Goal: Transaction & Acquisition: Purchase product/service

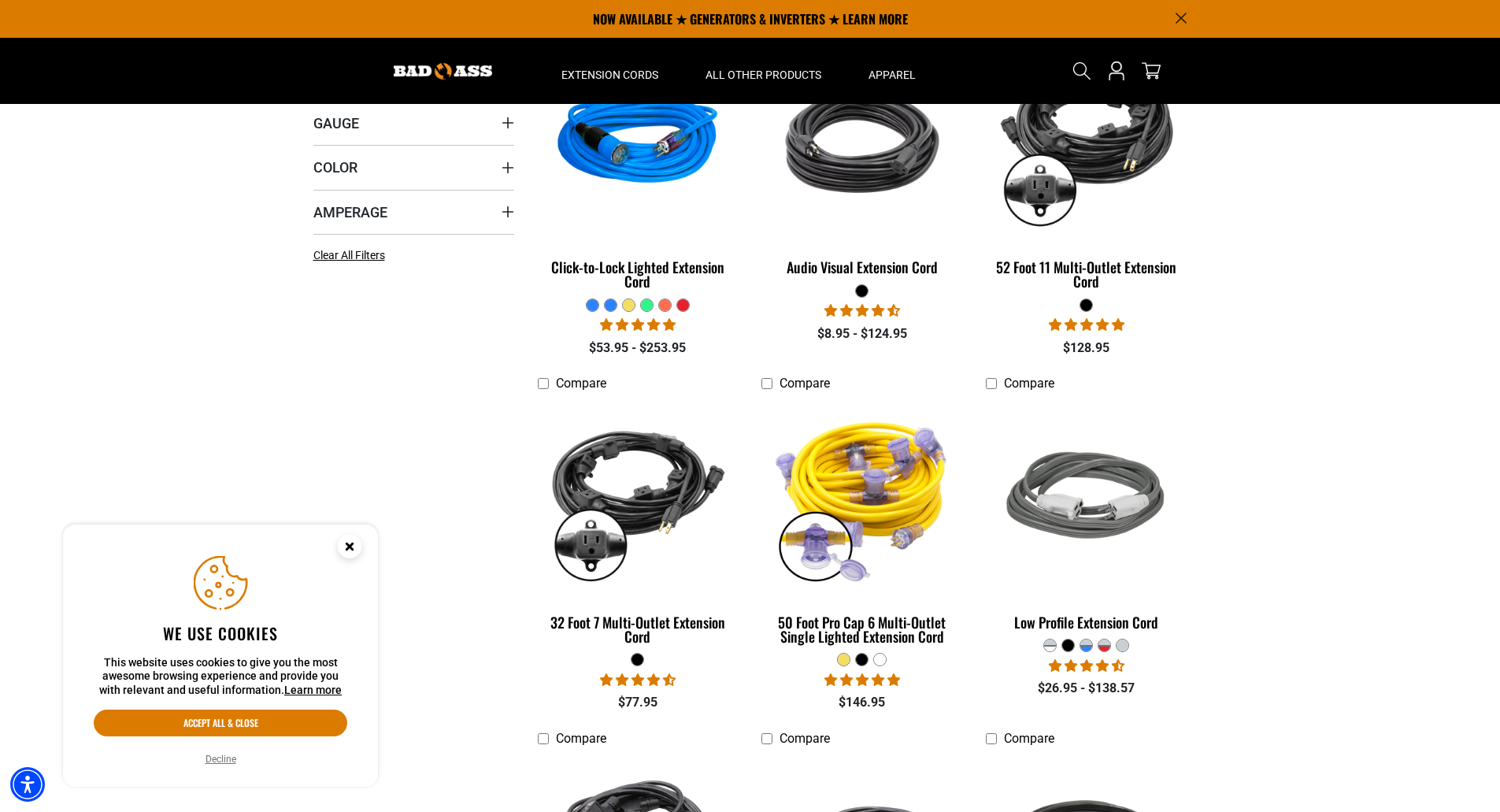
scroll to position [394, 0]
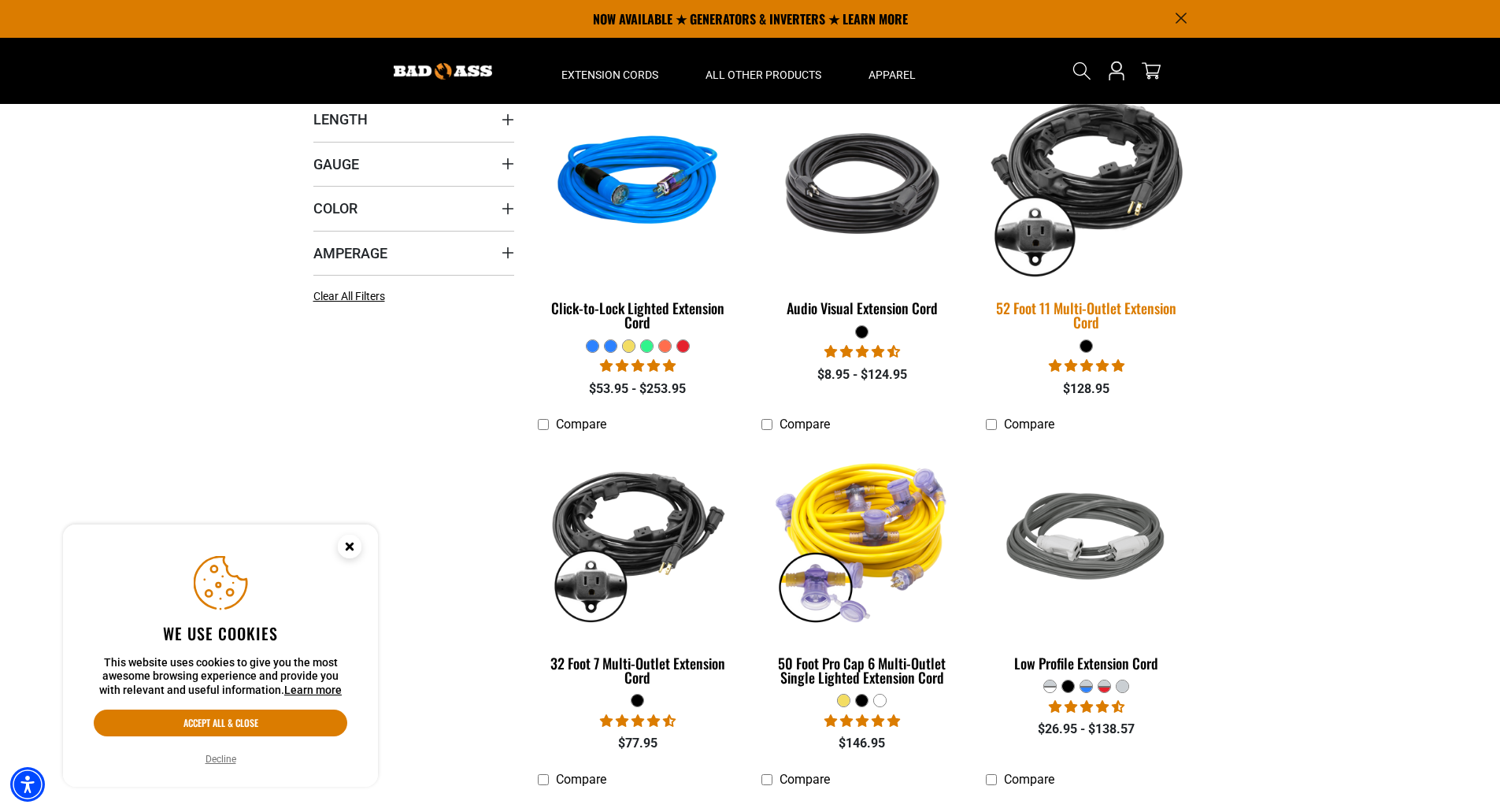
click at [1099, 204] on img at bounding box center [1086, 184] width 221 height 202
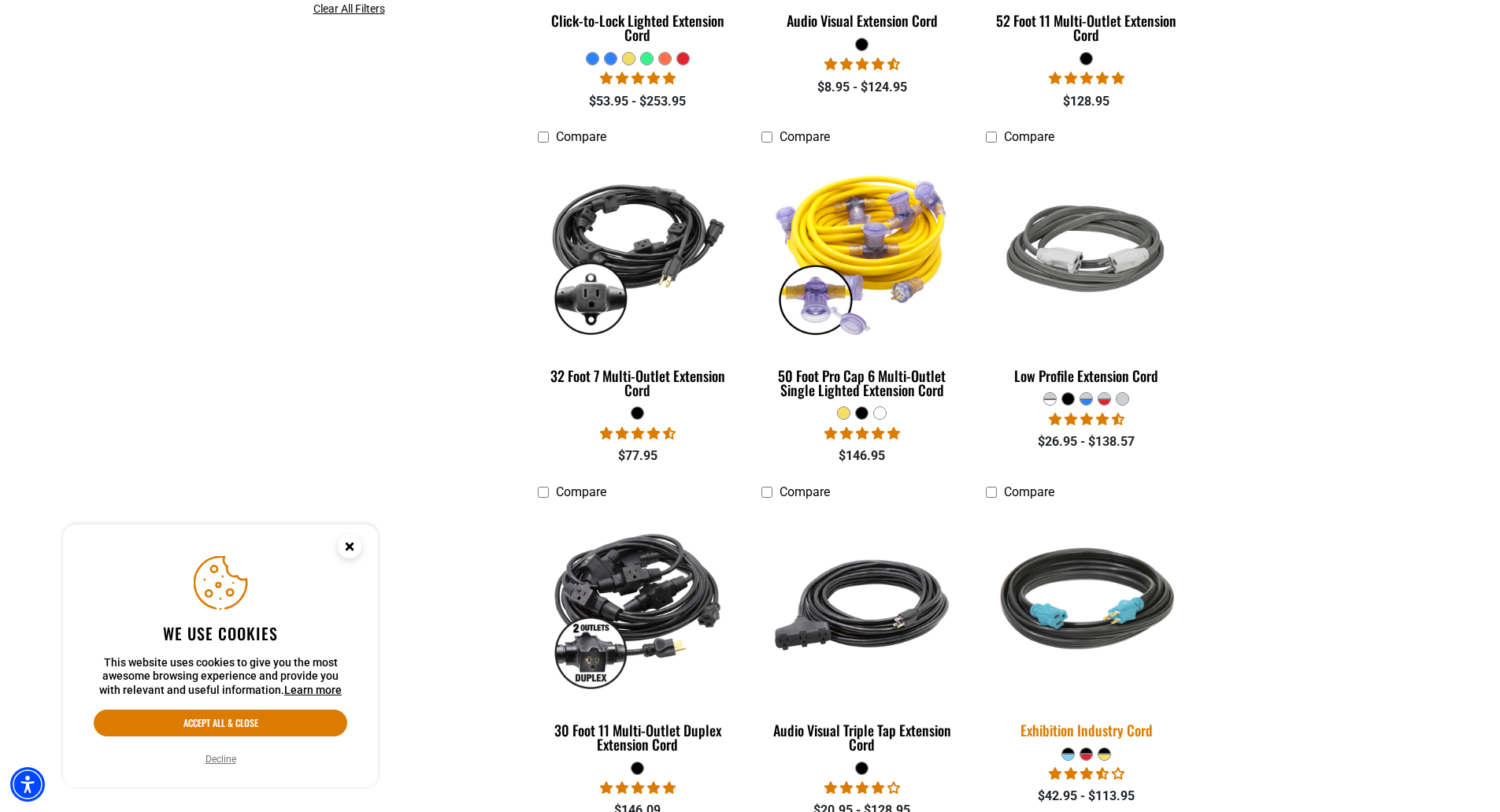
scroll to position [709, 0]
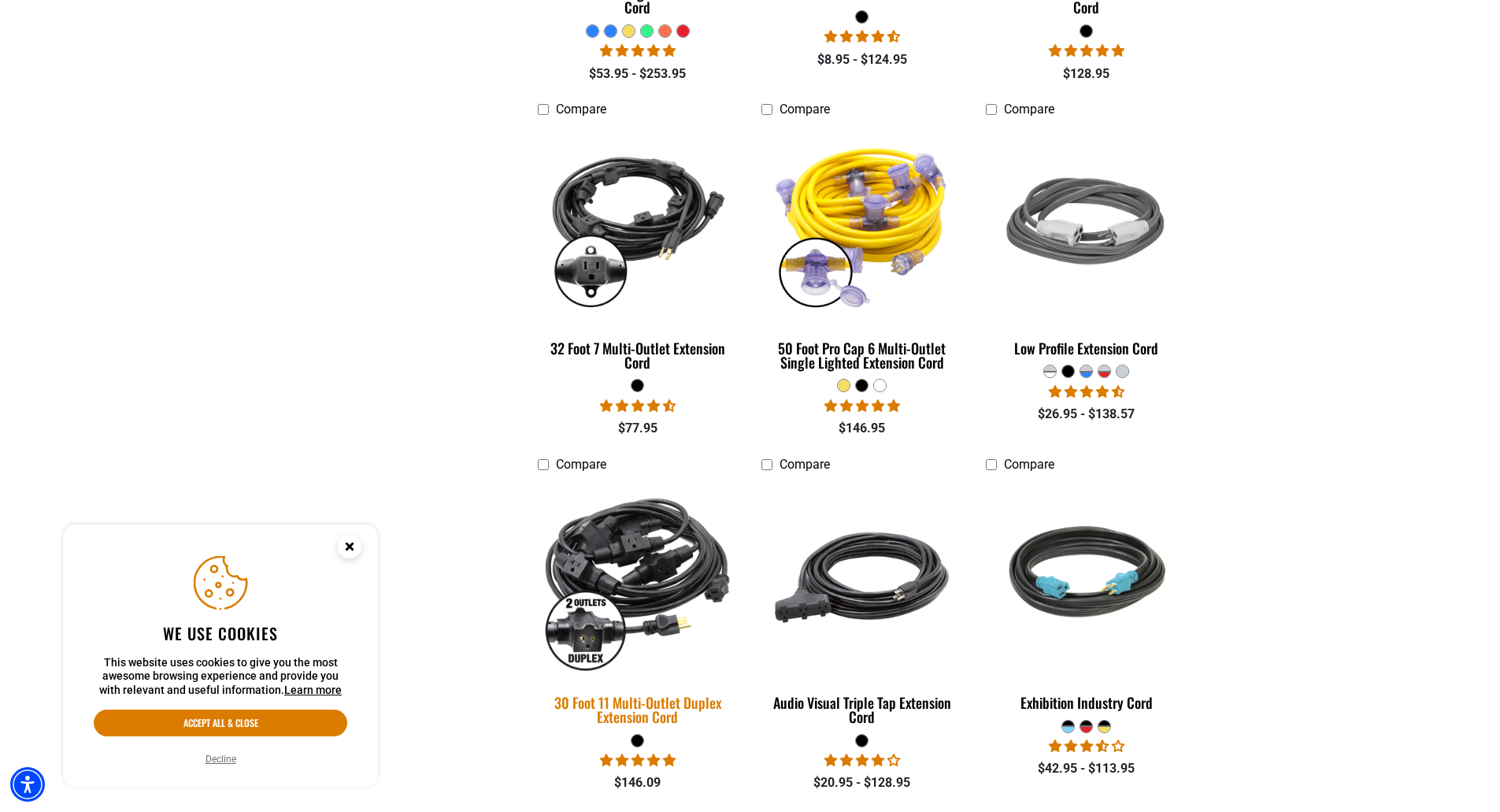
click at [640, 548] on img at bounding box center [638, 578] width 221 height 202
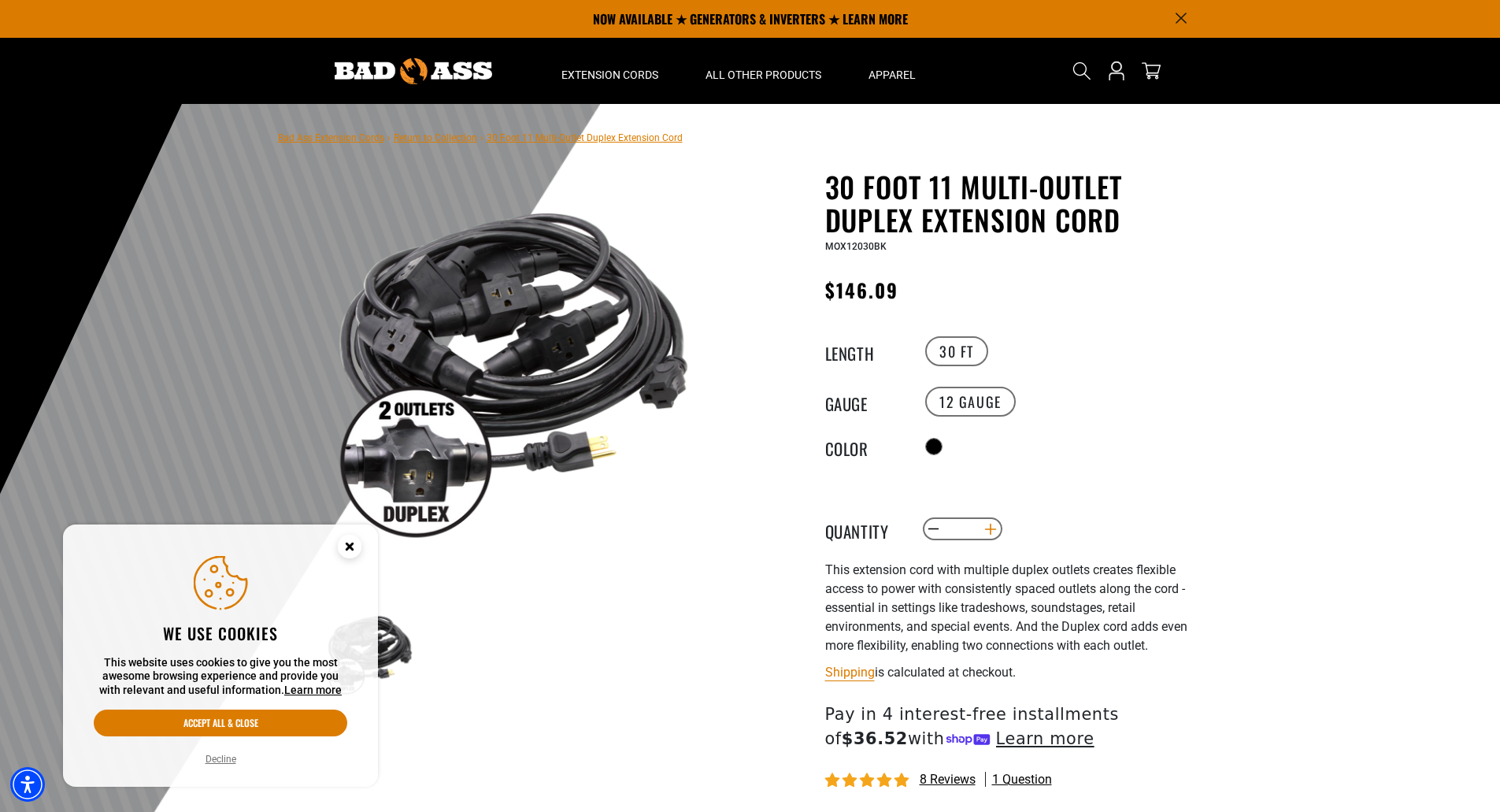
click at [990, 525] on button "Increase quantity for 30 Foot 11 Multi-Outlet Duplex Extension Cord" at bounding box center [990, 529] width 25 height 27
type input "*"
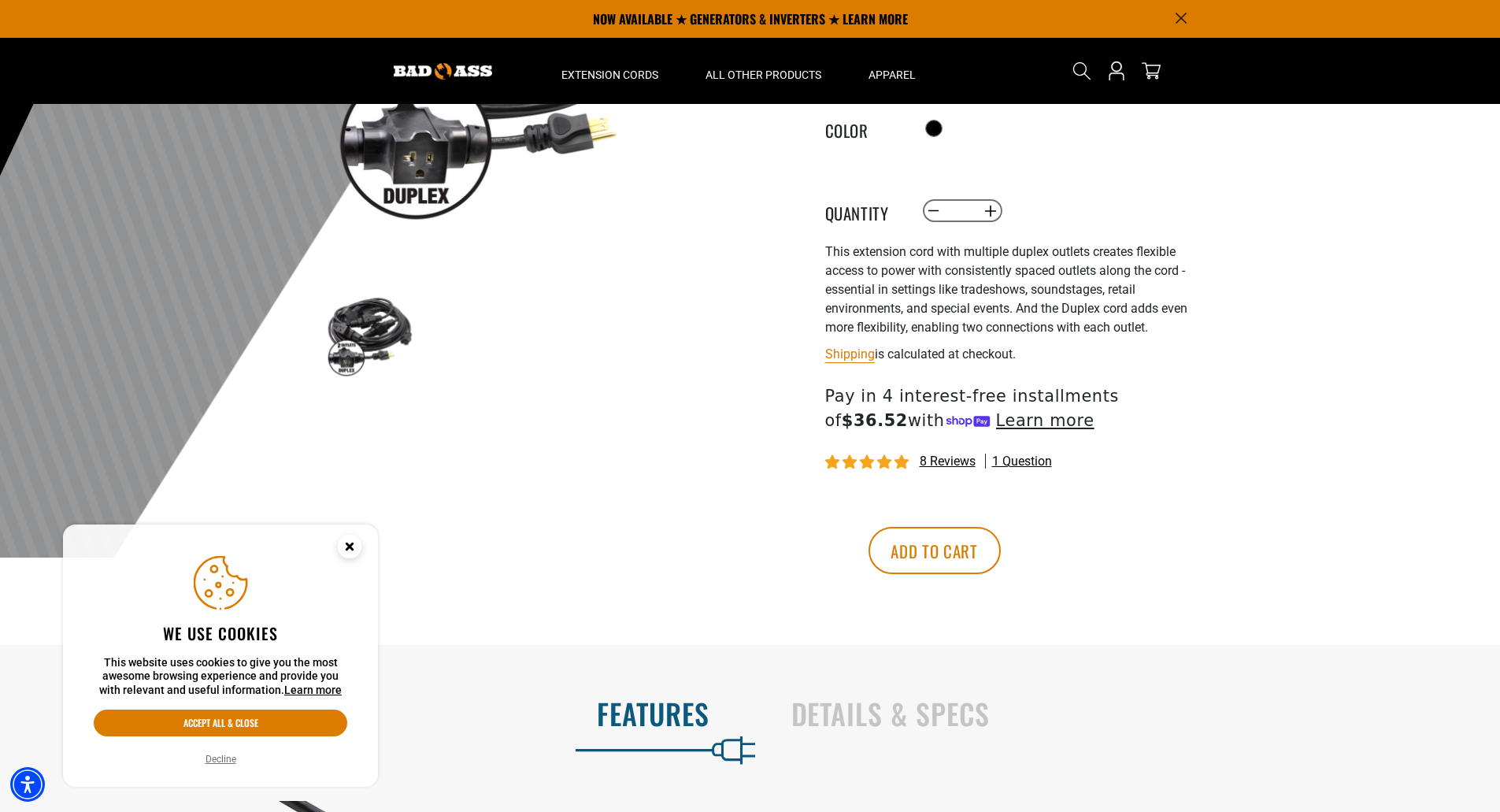
scroll to position [315, 0]
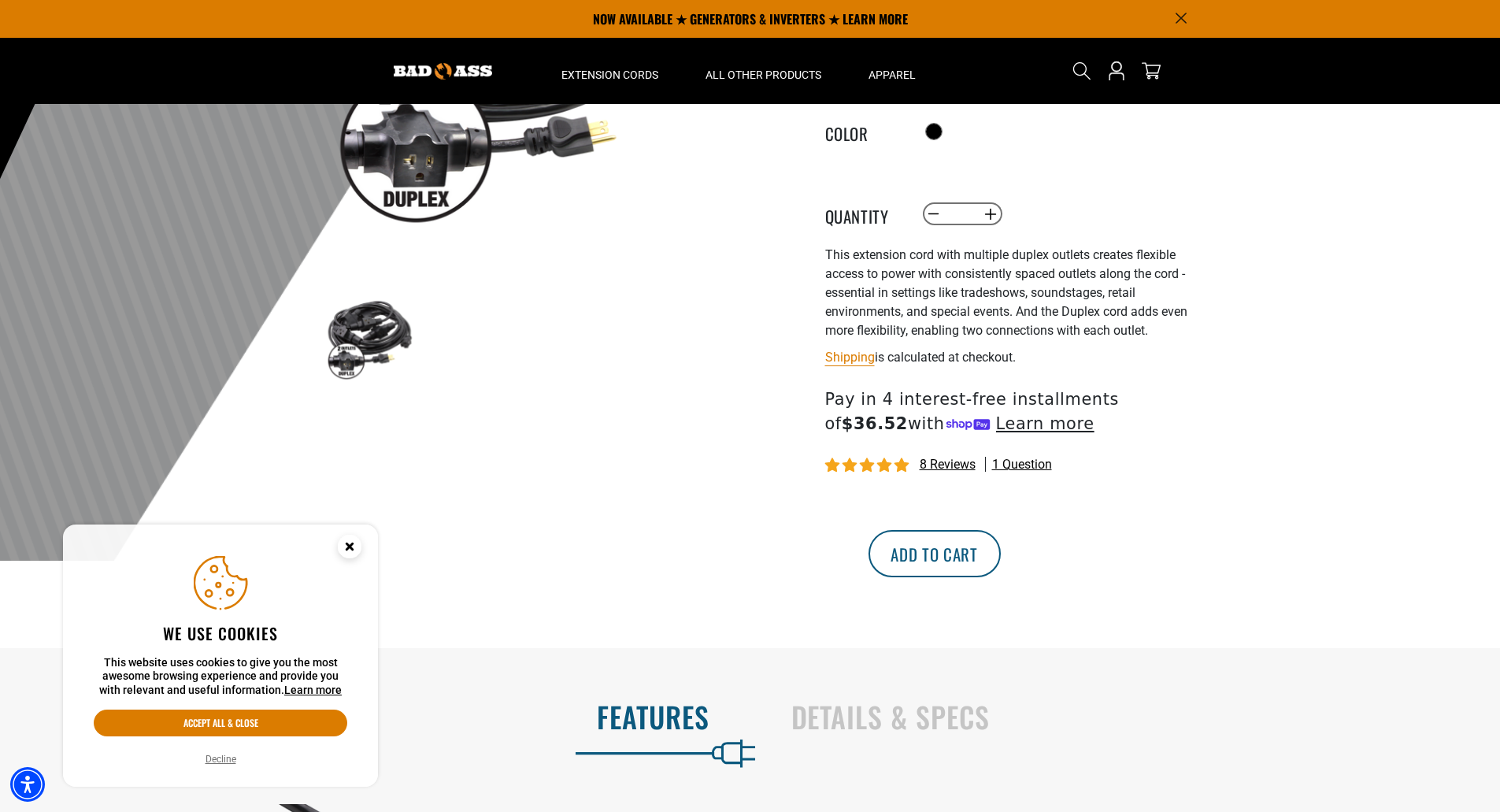
click at [1001, 554] on button "Add to cart" at bounding box center [934, 553] width 132 height 48
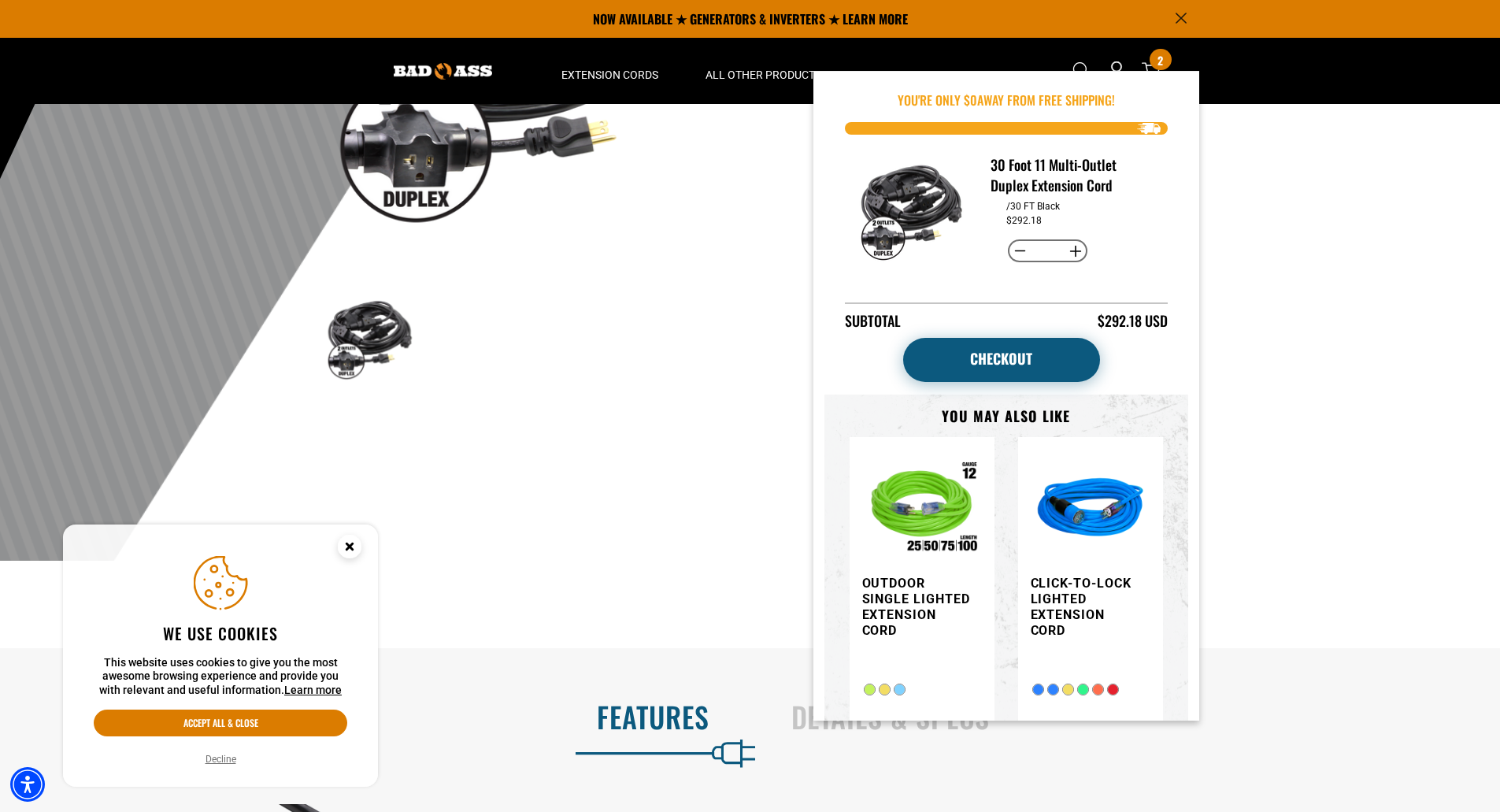
click at [1027, 355] on link "Checkout" at bounding box center [1002, 360] width 197 height 44
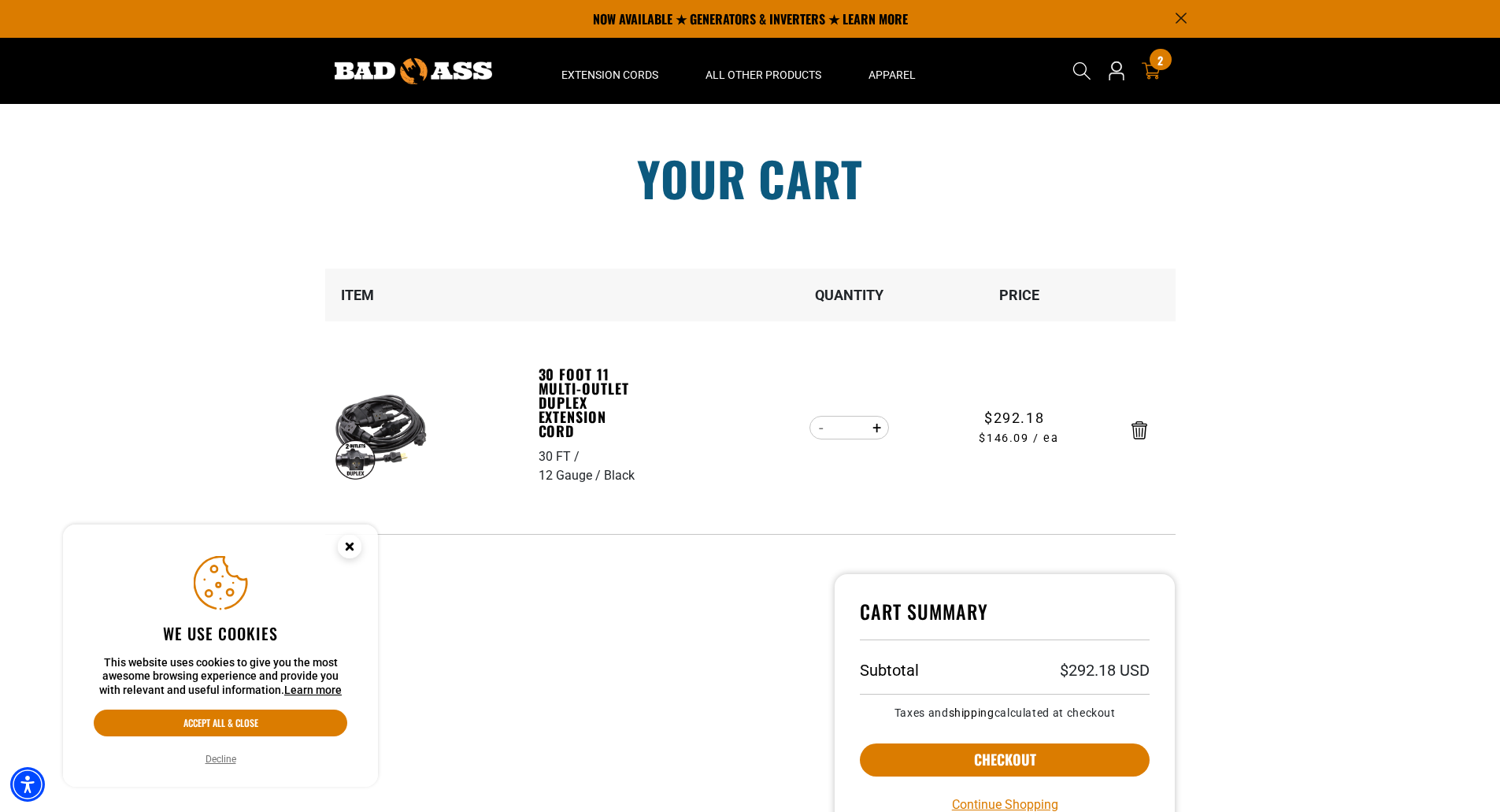
click at [471, 65] on img at bounding box center [414, 71] width 158 height 26
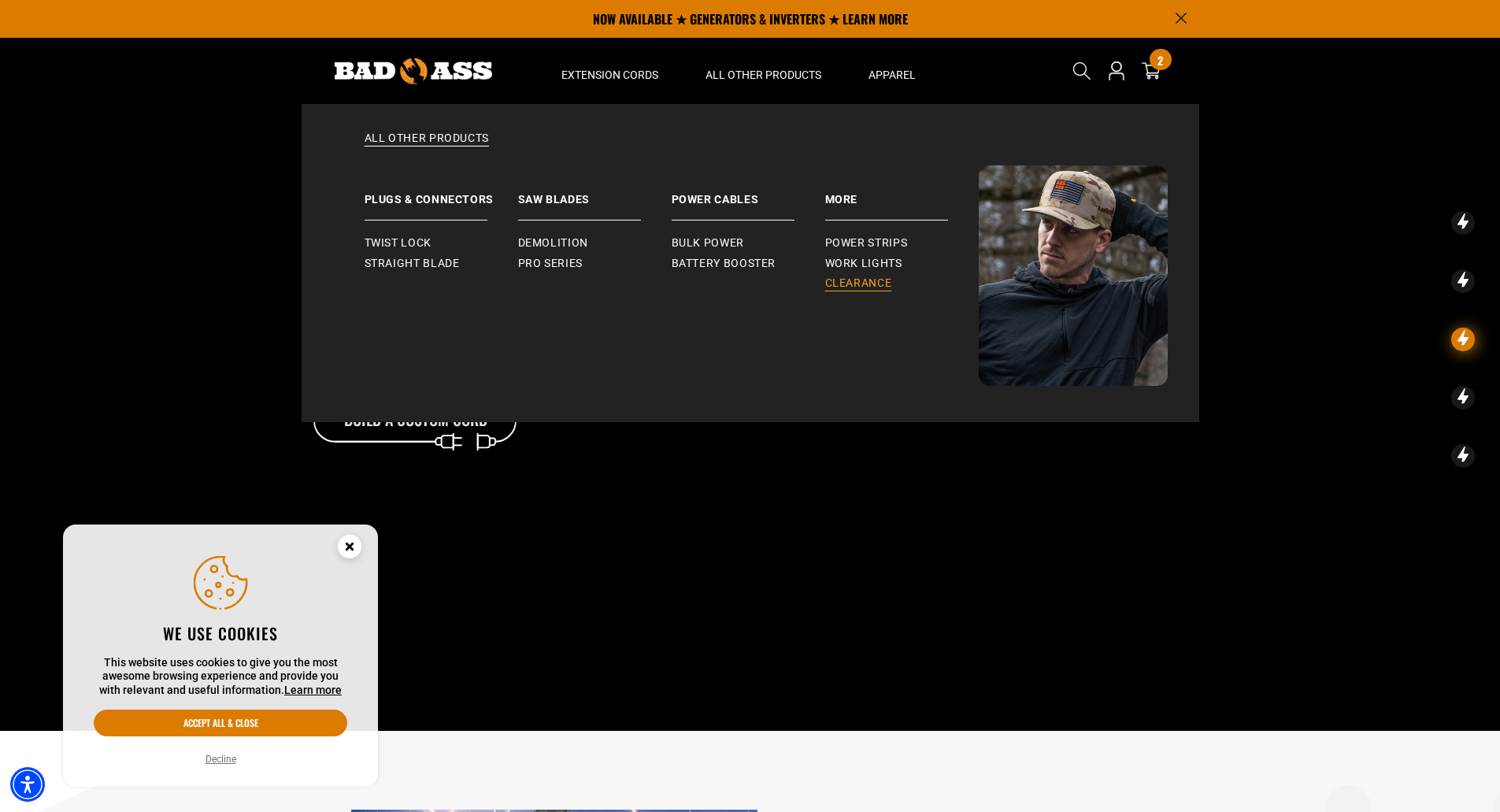
click at [878, 282] on span "Clearance" at bounding box center [859, 283] width 67 height 14
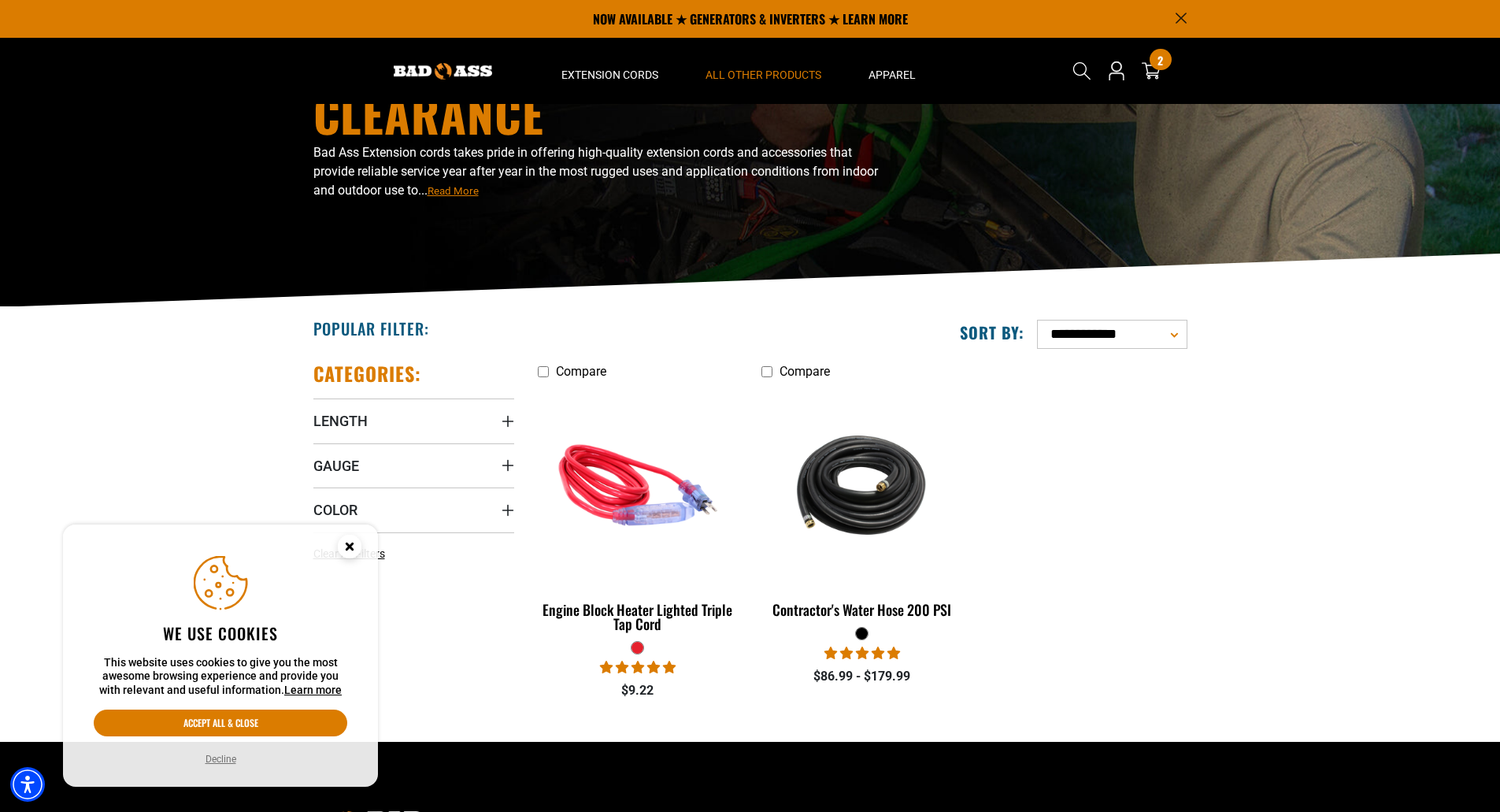
scroll to position [83, 0]
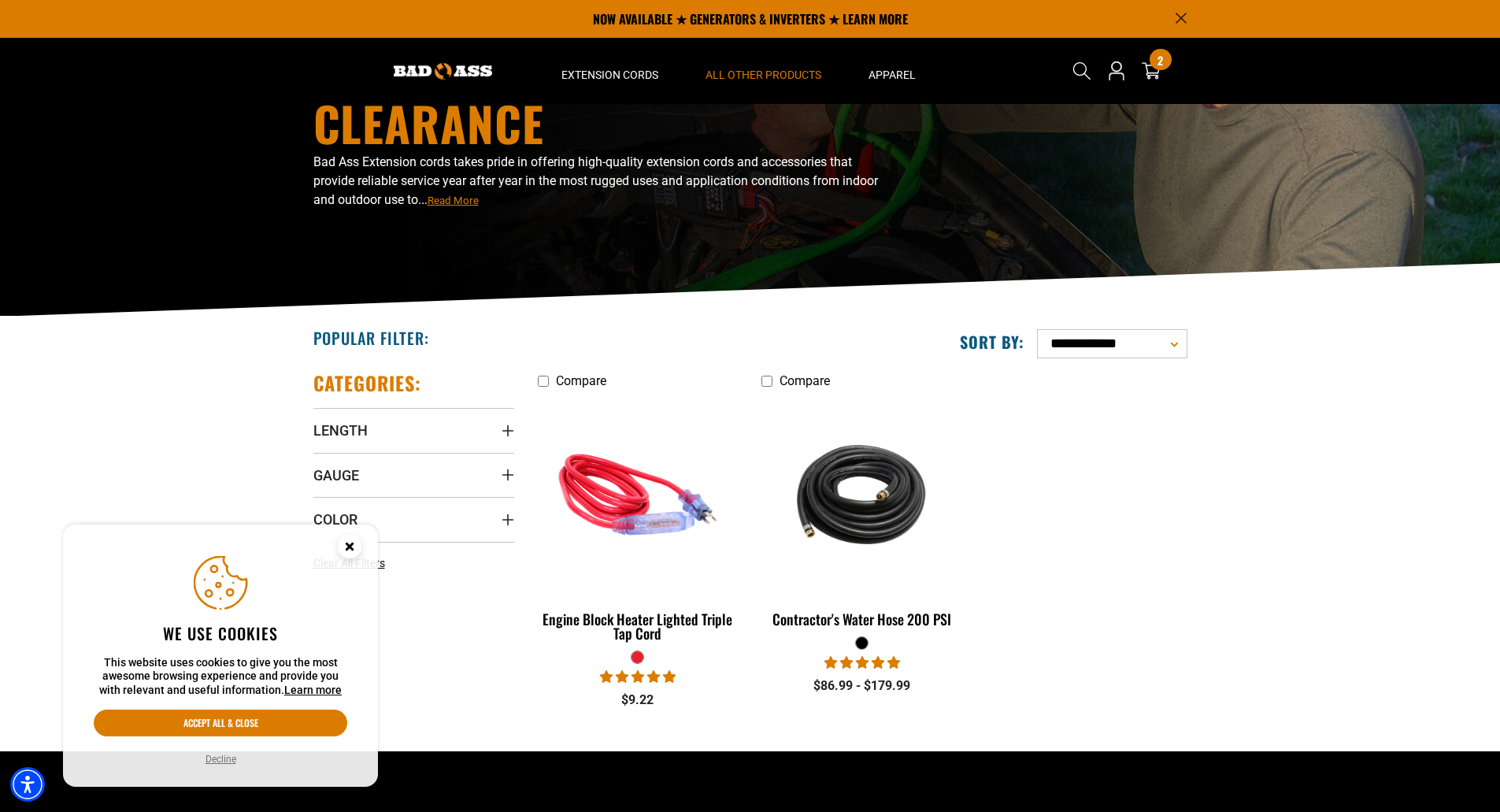
click at [459, 69] on img at bounding box center [443, 71] width 99 height 16
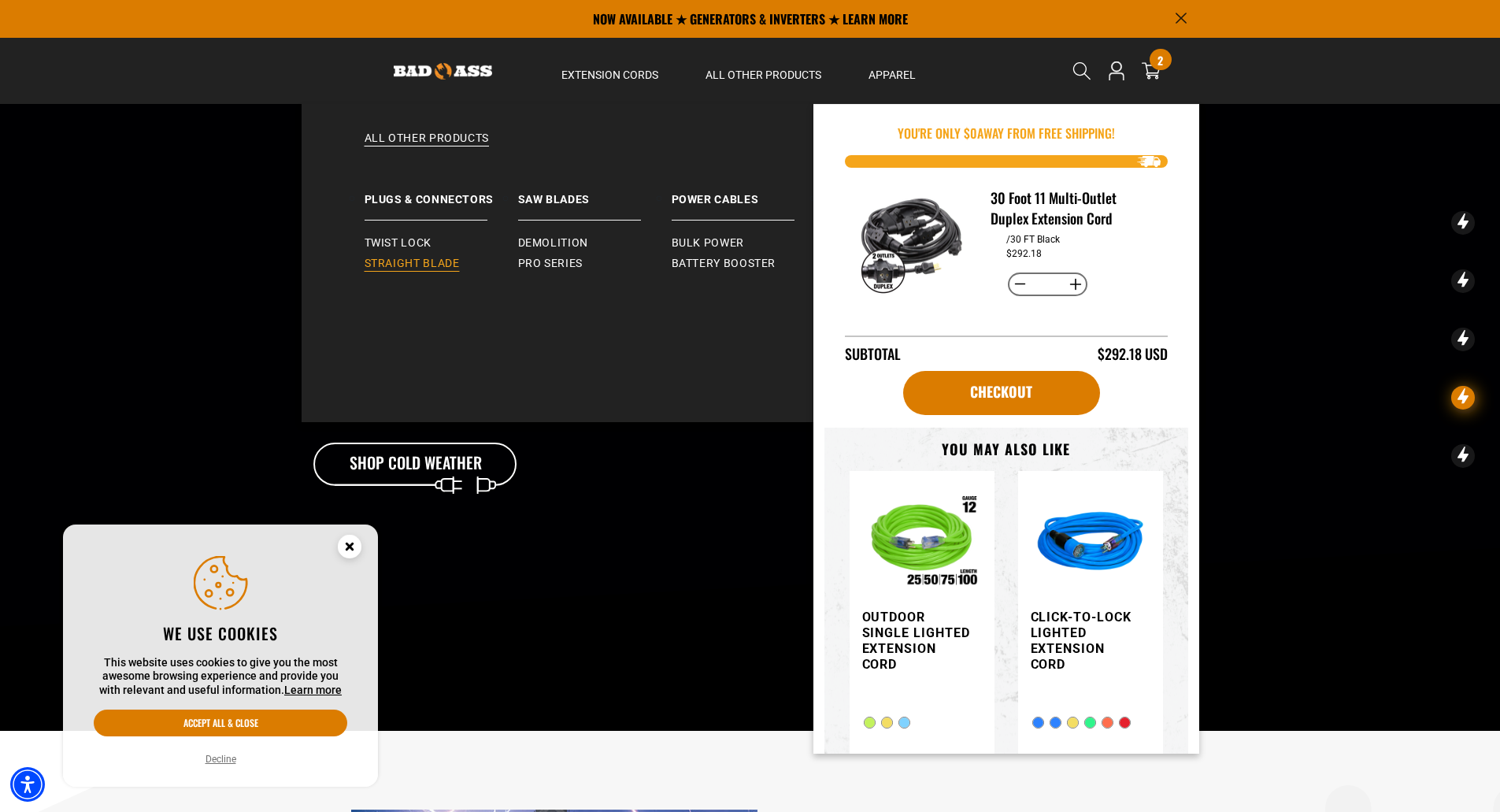
click at [425, 261] on span "Straight Blade" at bounding box center [412, 264] width 95 height 14
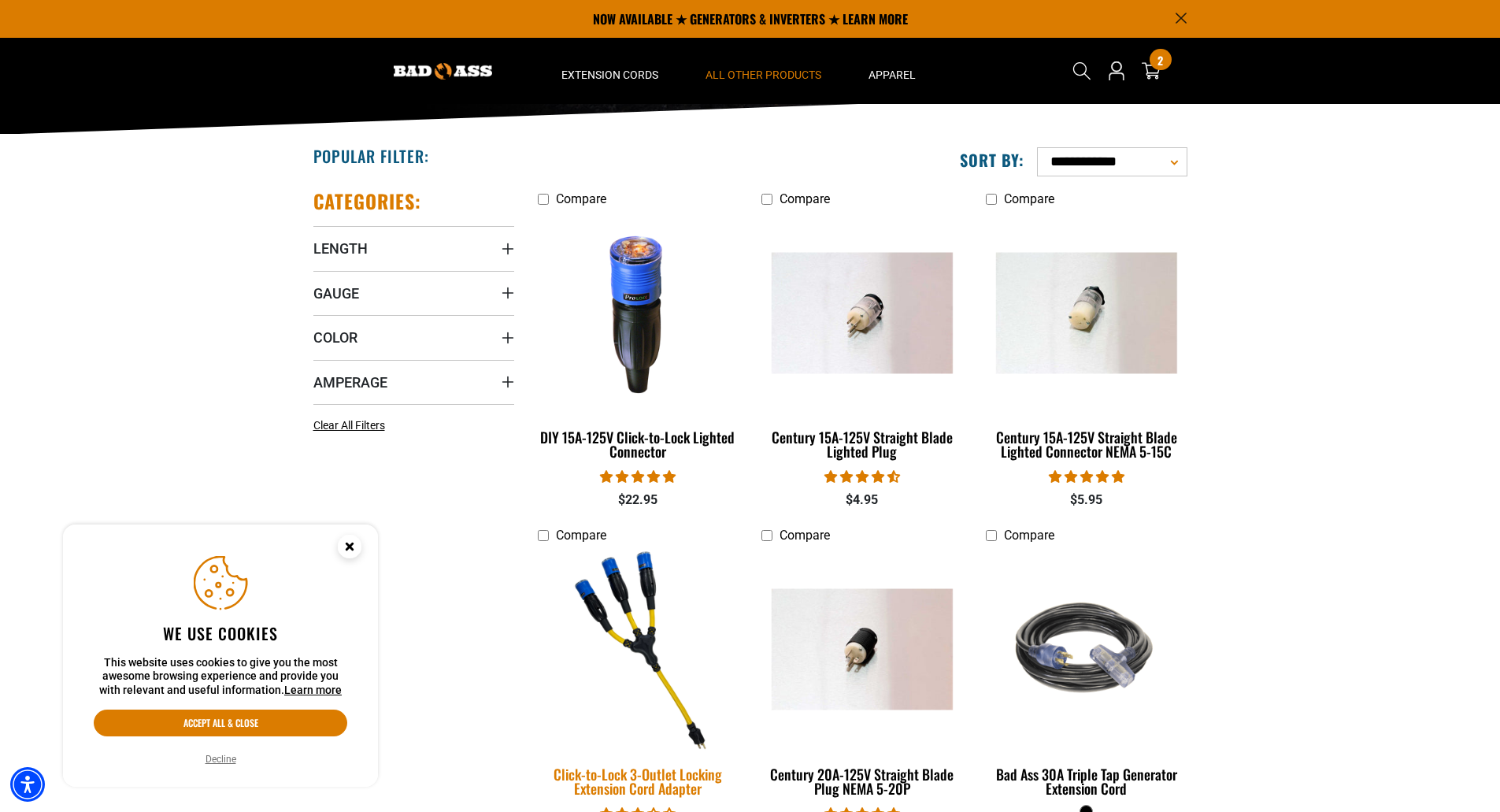
scroll to position [236, 0]
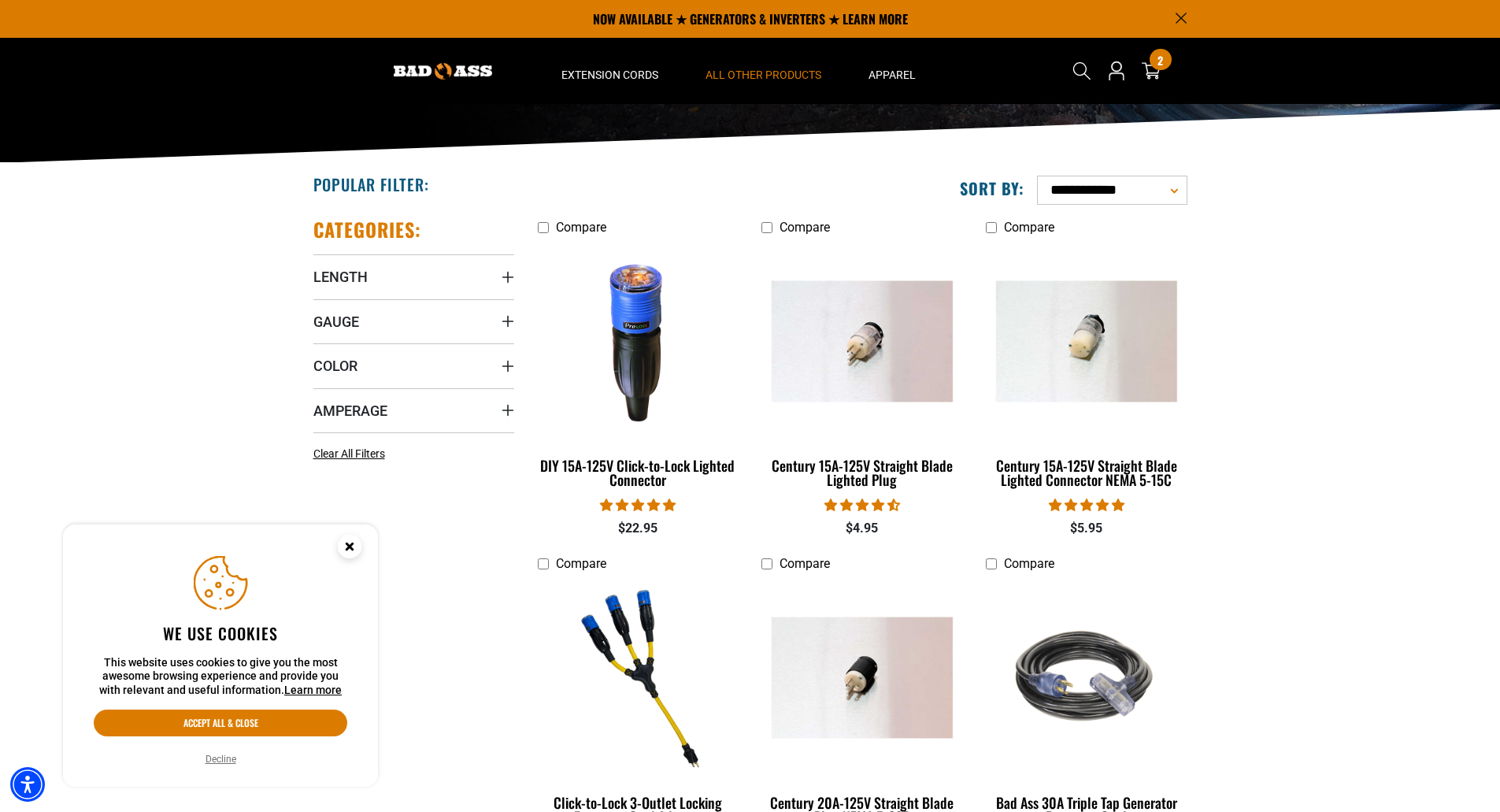
click at [1175, 188] on select "**********" at bounding box center [1112, 190] width 150 height 29
click at [1235, 250] on section "**********" at bounding box center [750, 548] width 1500 height 771
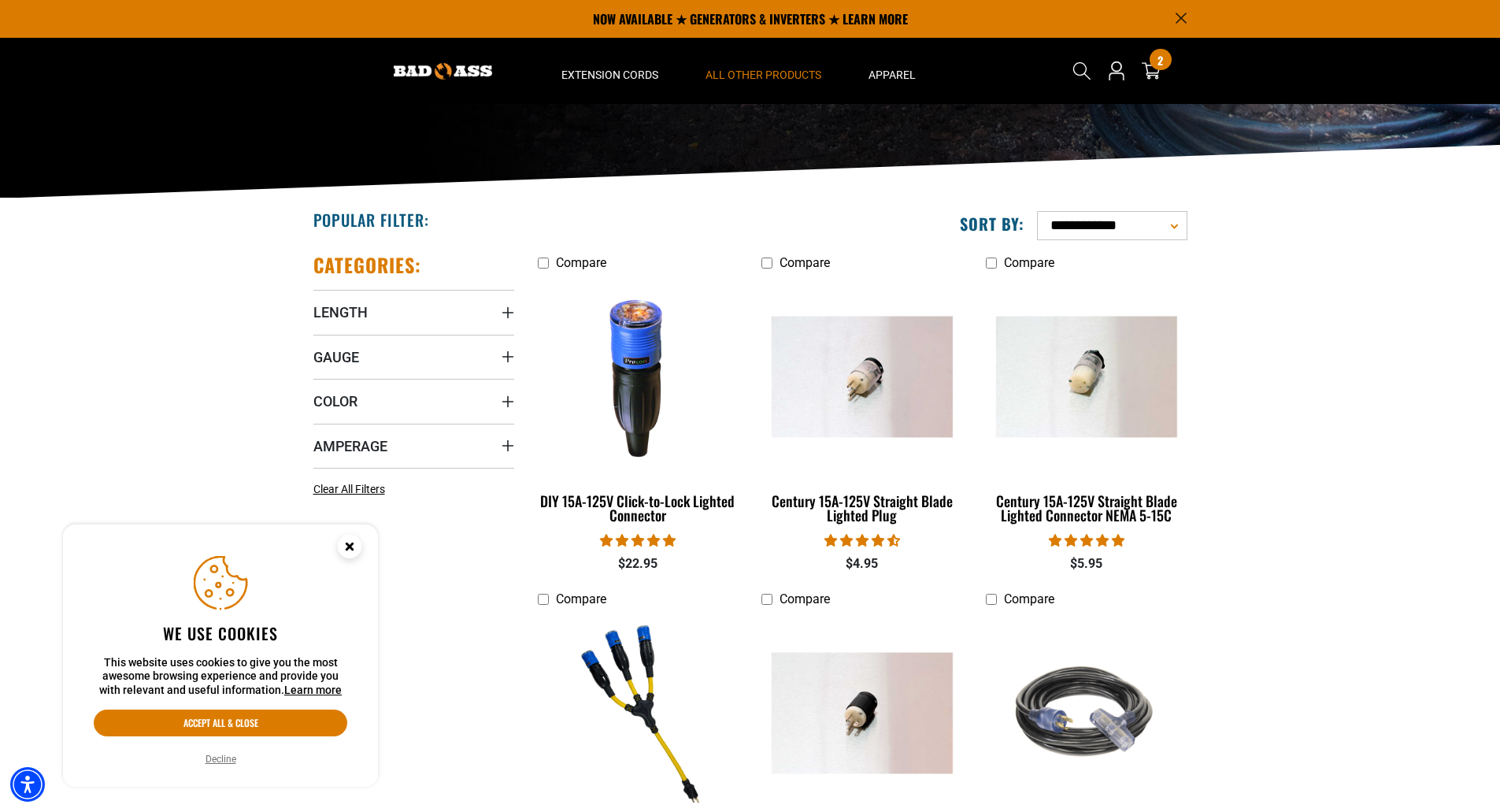
scroll to position [79, 0]
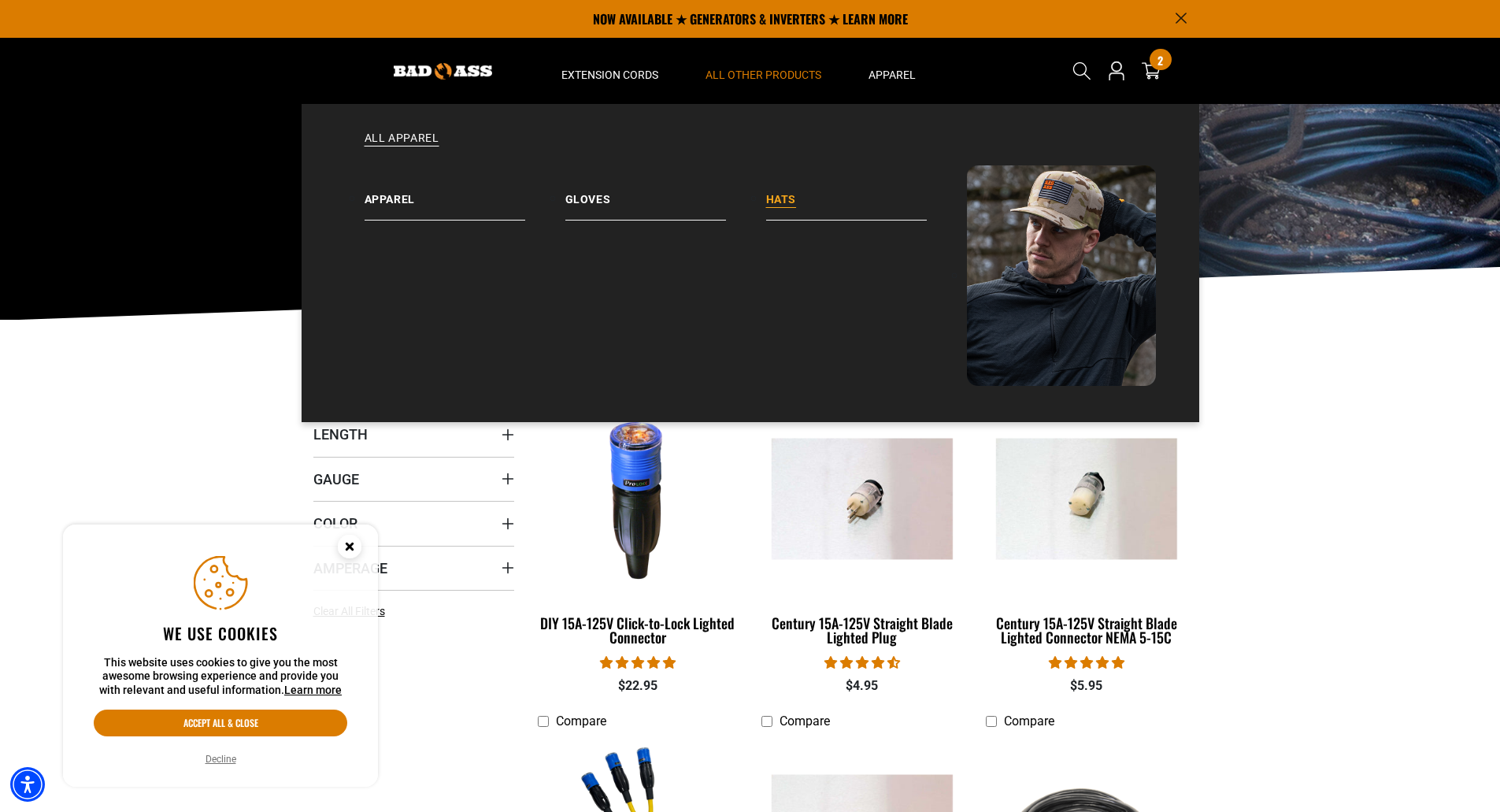
click at [767, 195] on link "Hats" at bounding box center [866, 192] width 201 height 55
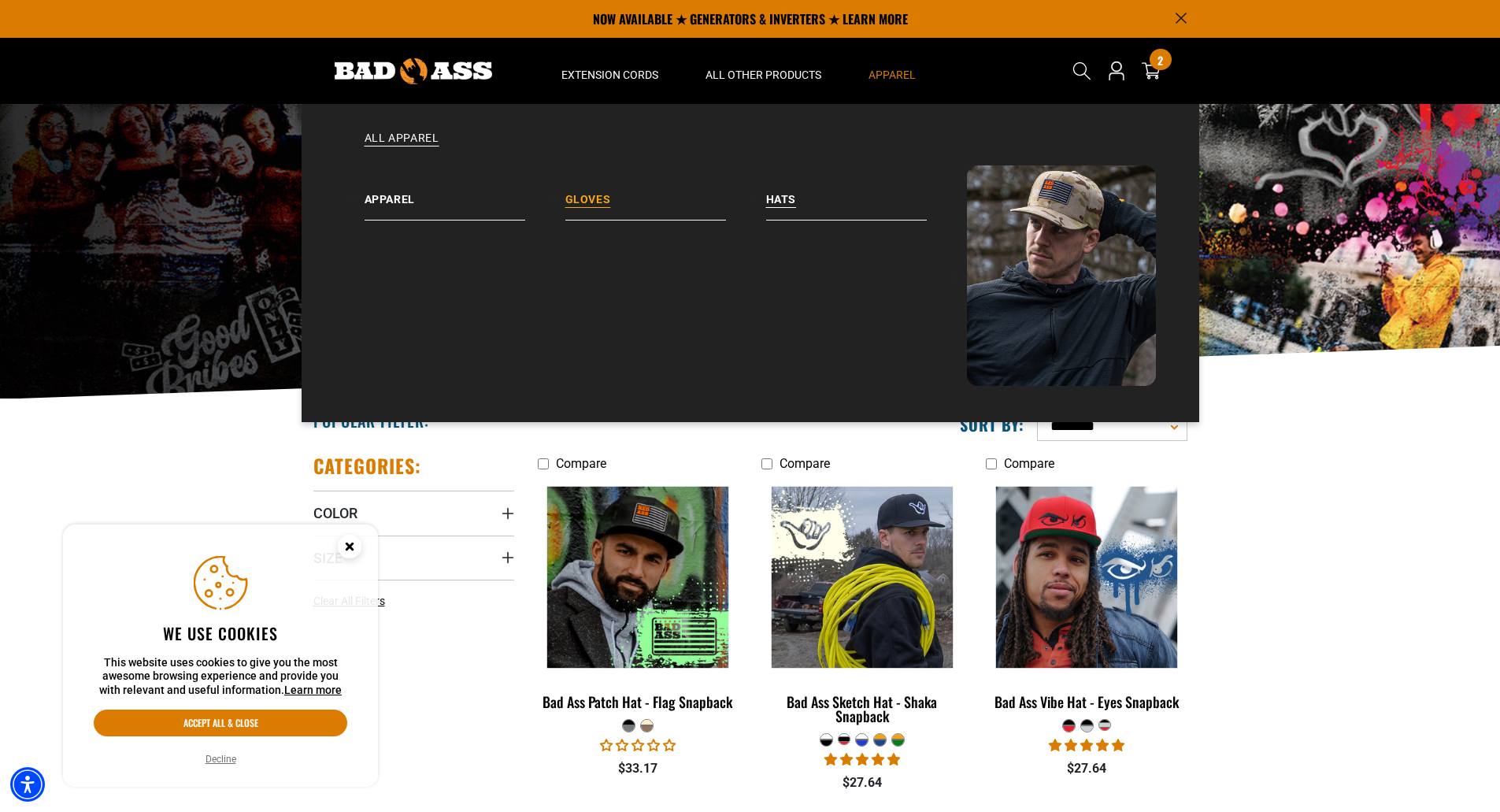
click at [586, 204] on link "Gloves" at bounding box center [666, 192] width 201 height 55
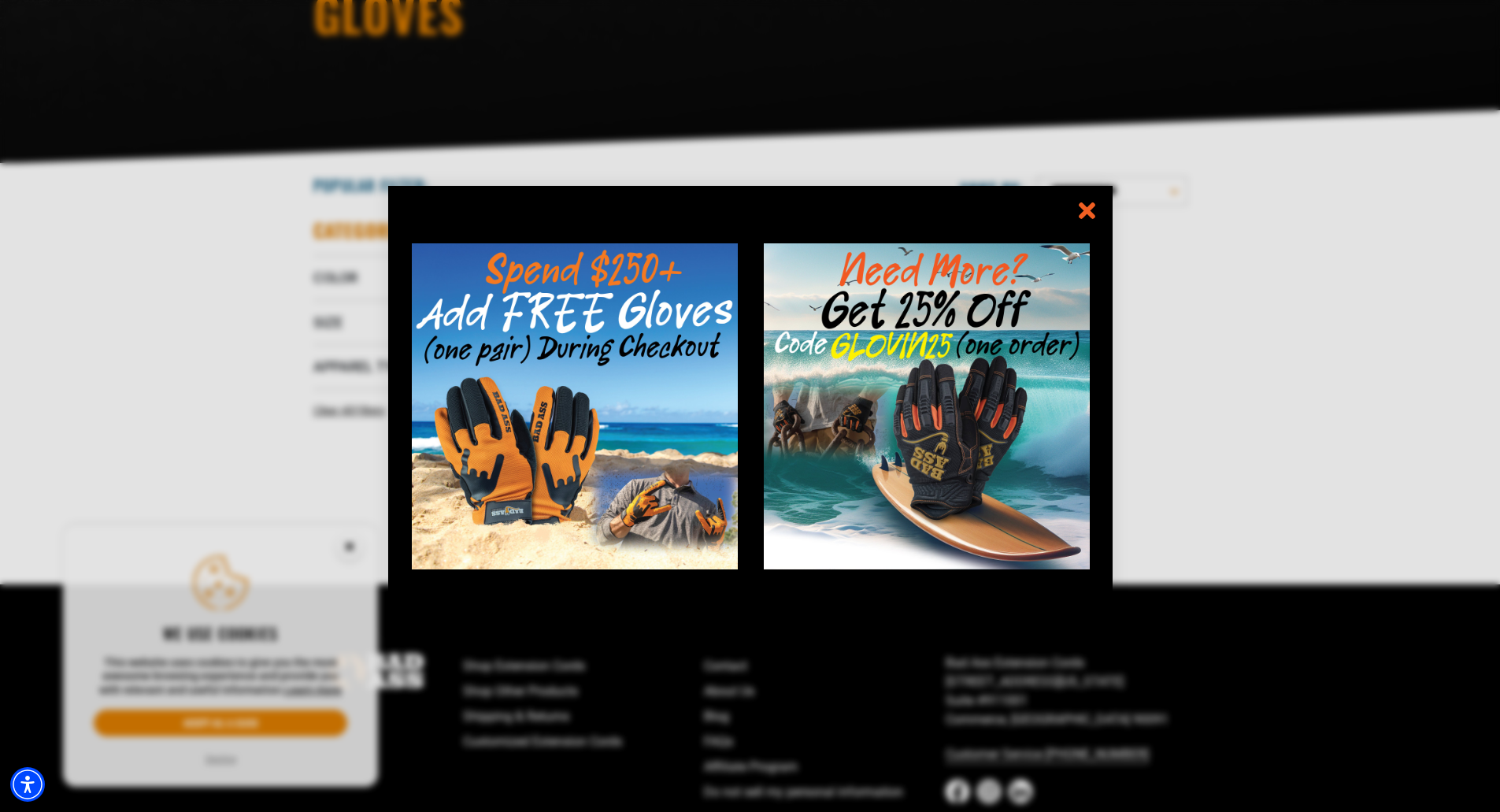
scroll to position [236, 0]
click at [1097, 214] on icon "information" at bounding box center [1087, 211] width 23 height 23
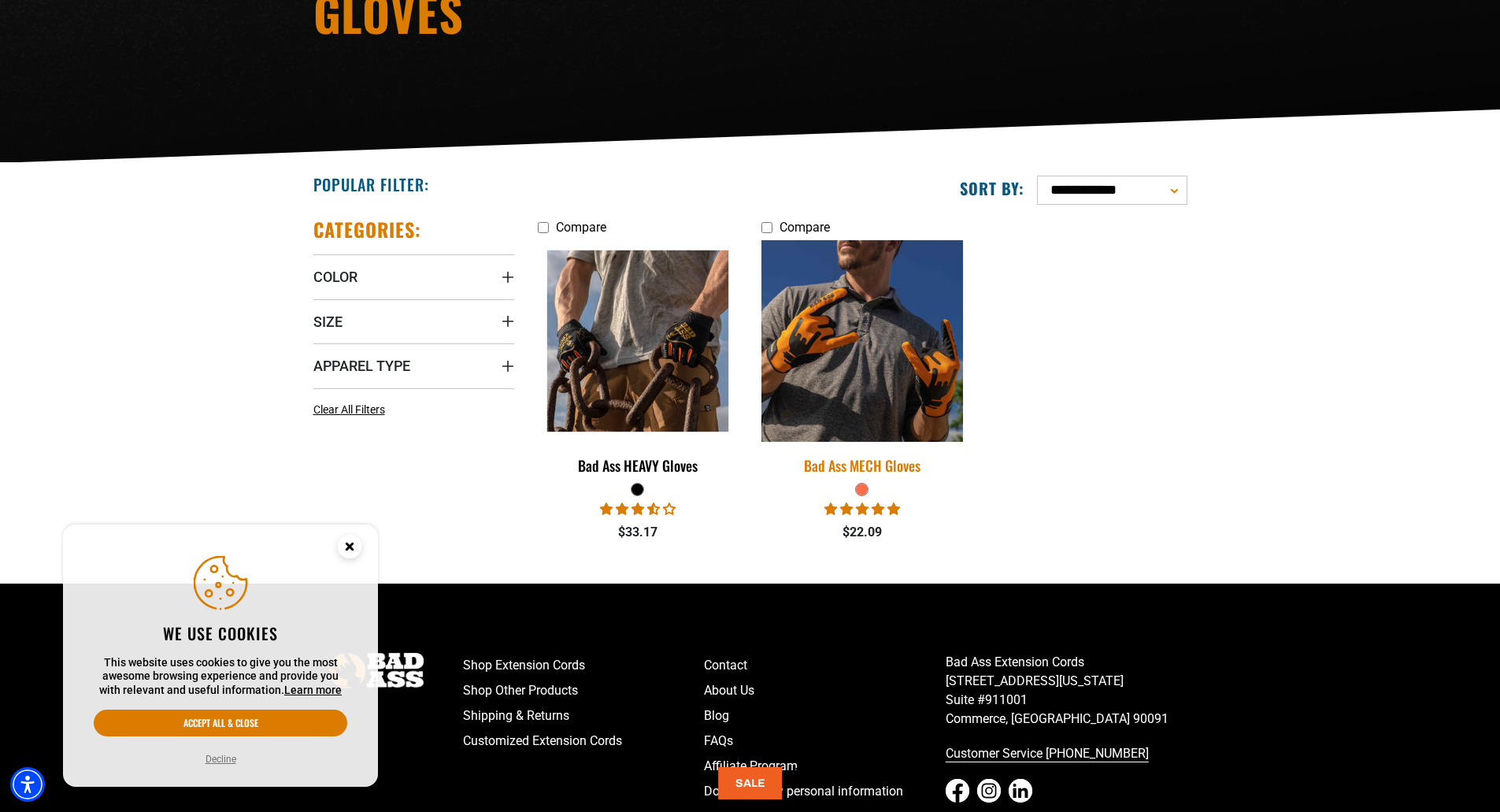
click at [887, 393] on img at bounding box center [862, 342] width 221 height 202
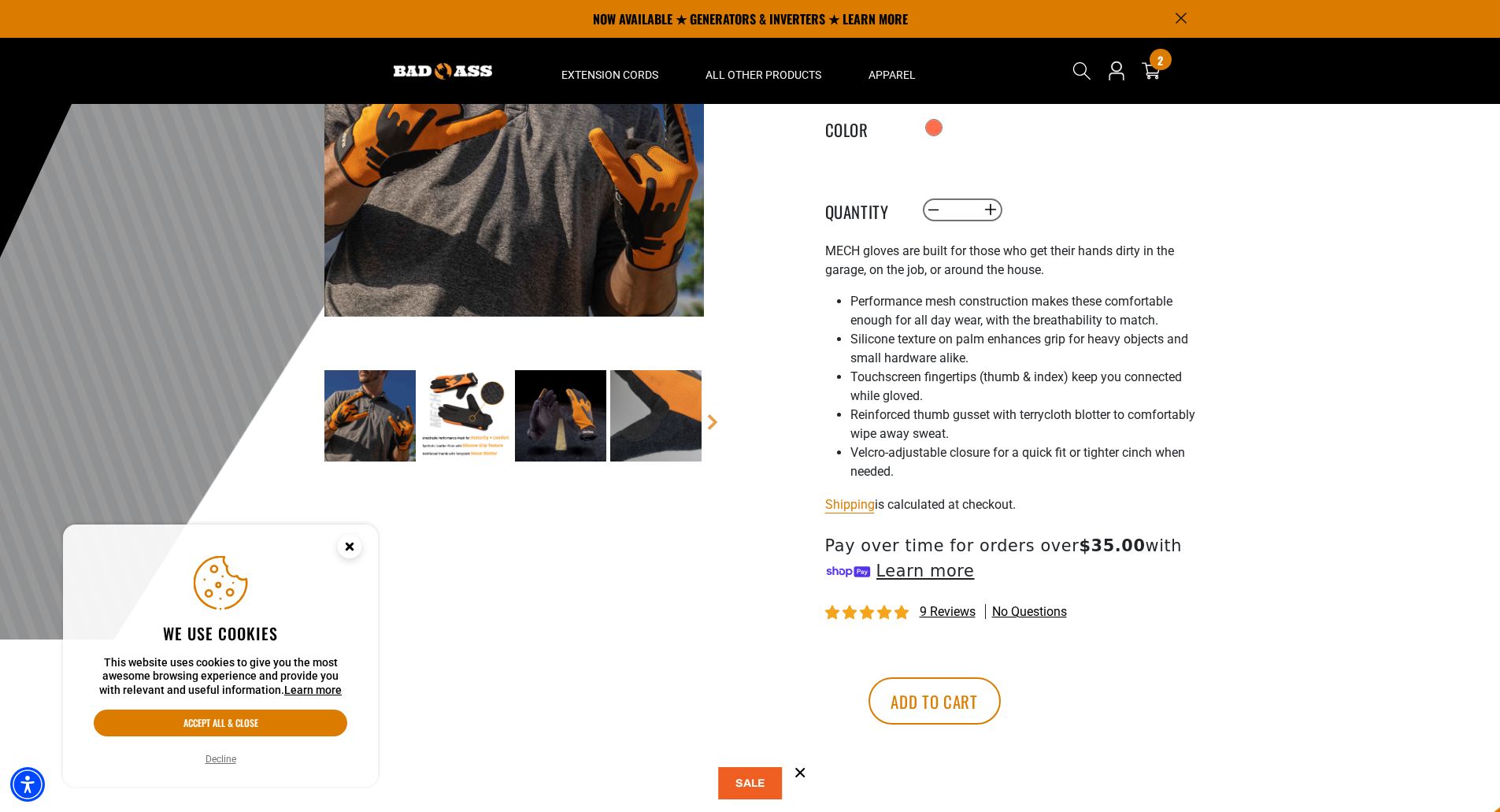
scroll to position [79, 0]
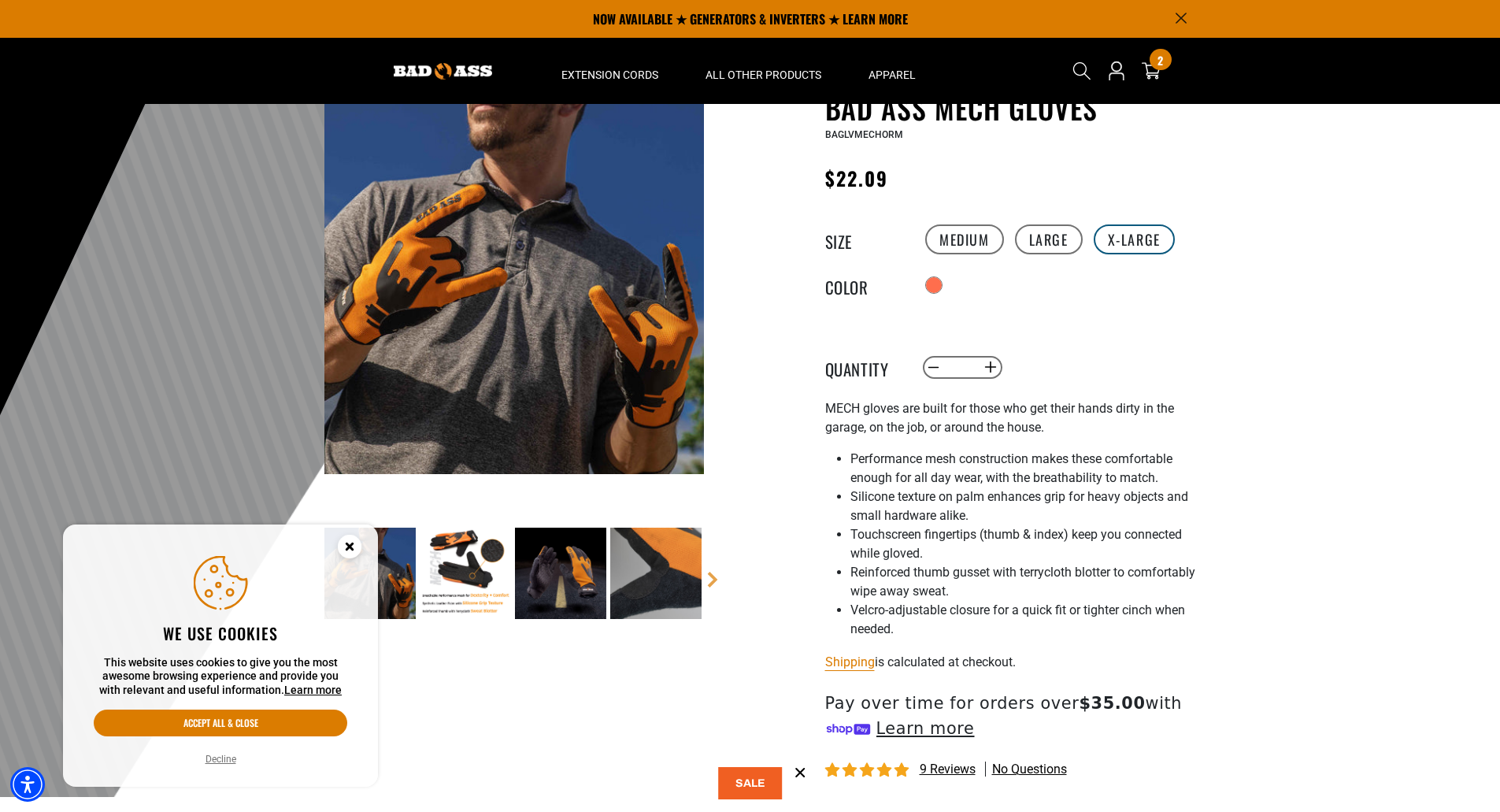
click at [1117, 241] on label "X-Large" at bounding box center [1134, 239] width 81 height 30
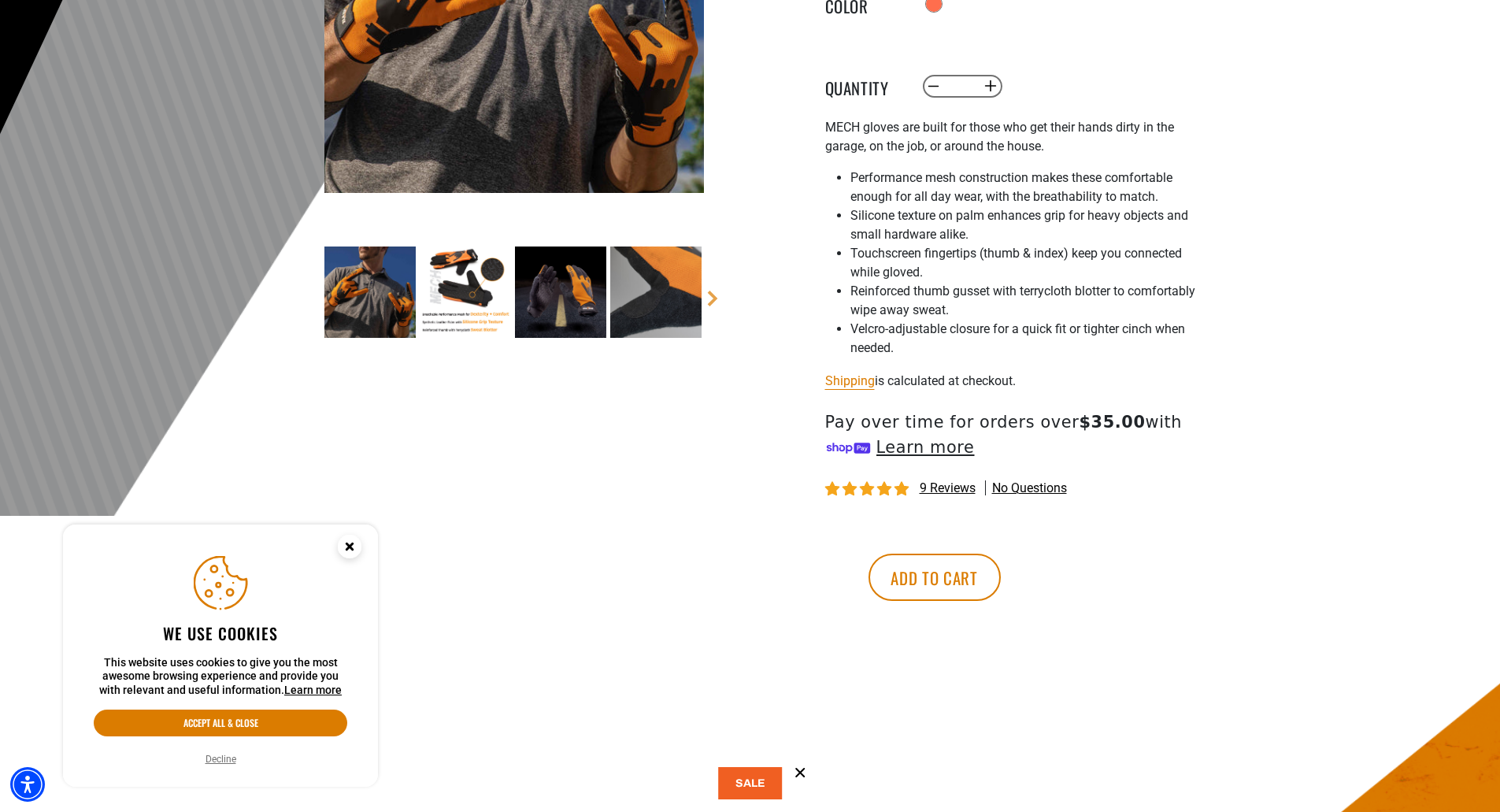
scroll to position [394, 0]
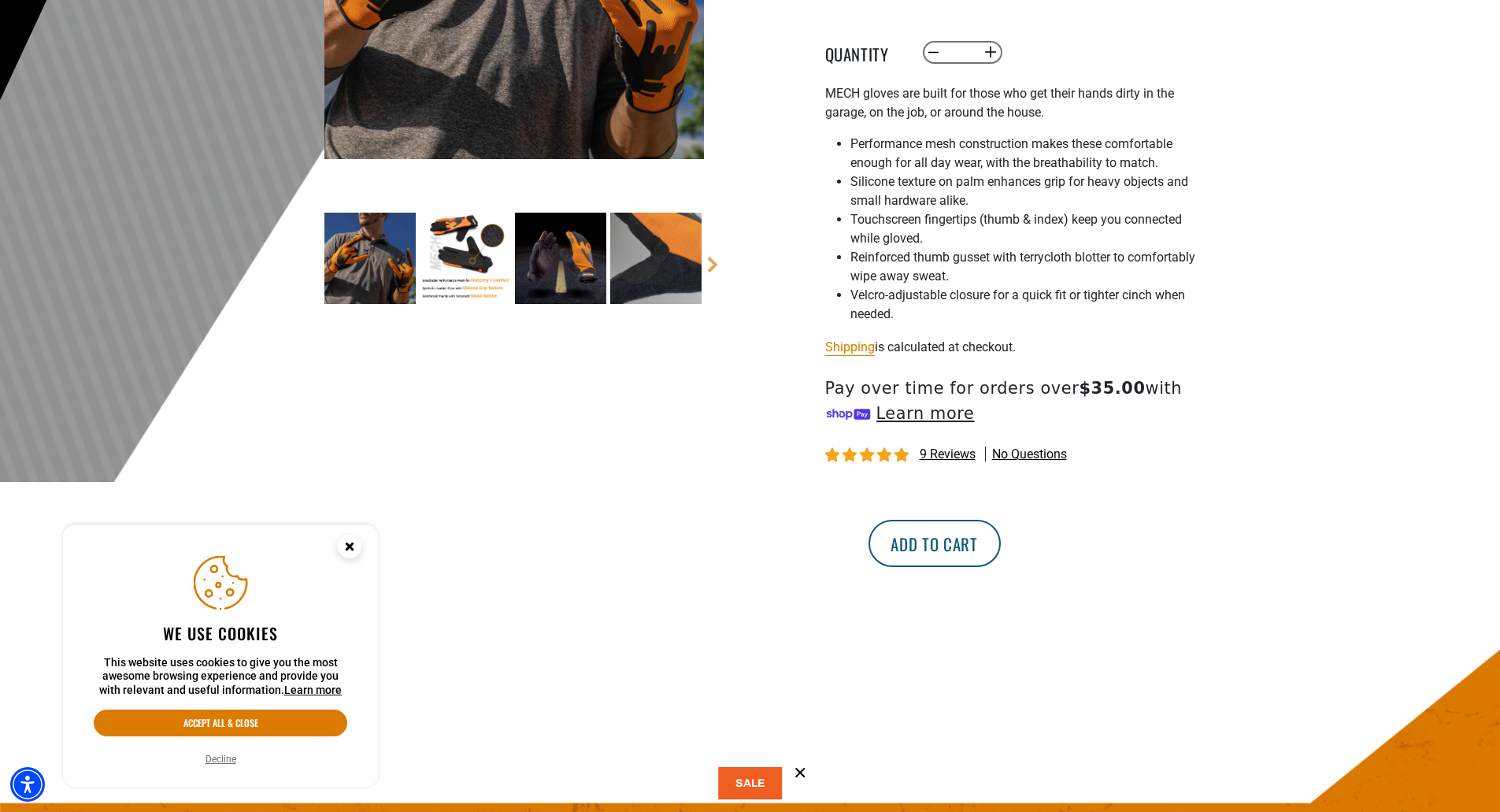
click at [1001, 534] on button "Add to cart" at bounding box center [934, 544] width 132 height 48
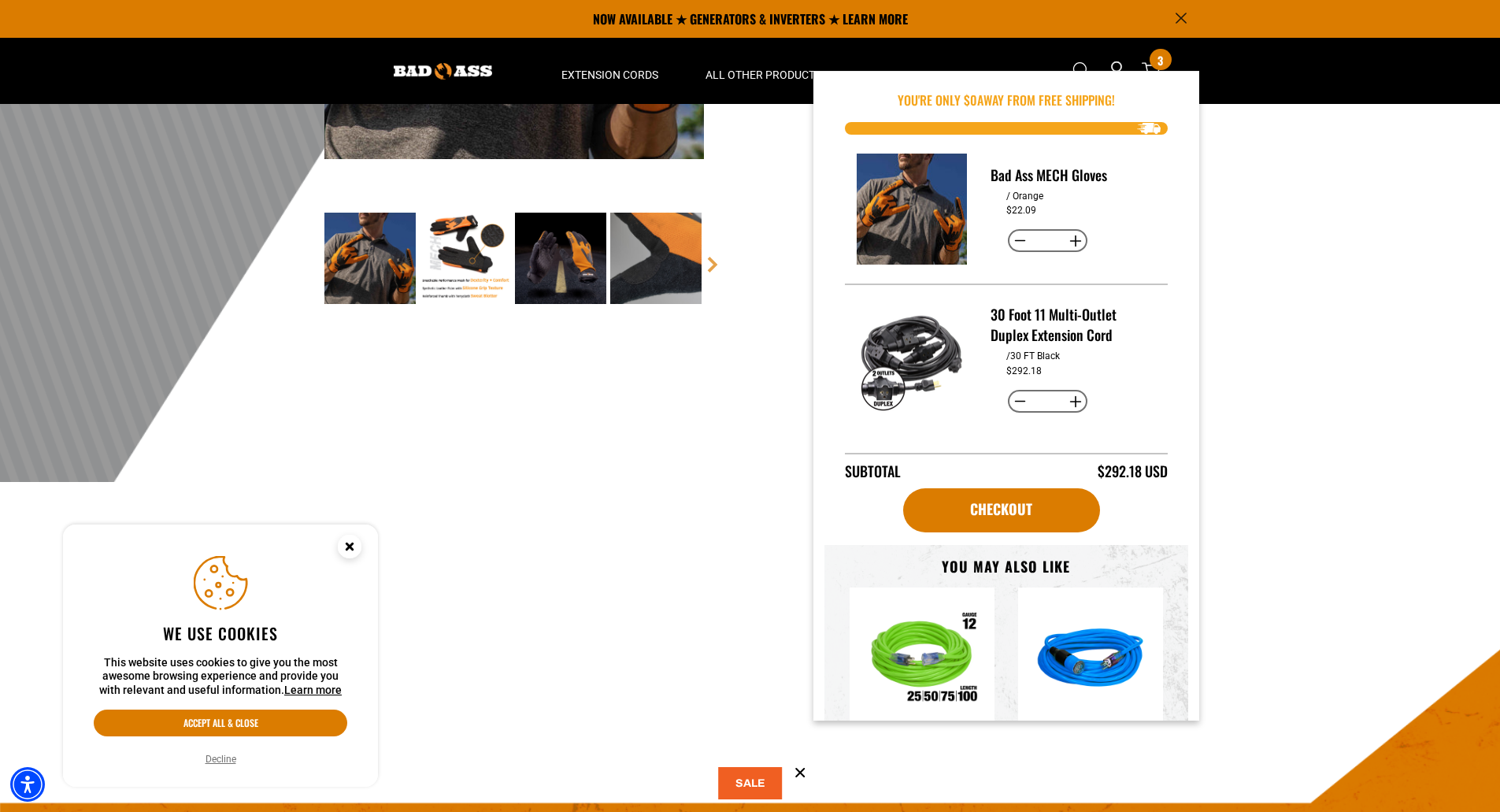
click at [1017, 241] on button "Decrease quantity for Bad Ass MECH Gloves" at bounding box center [1021, 241] width 25 height 27
type input "*"
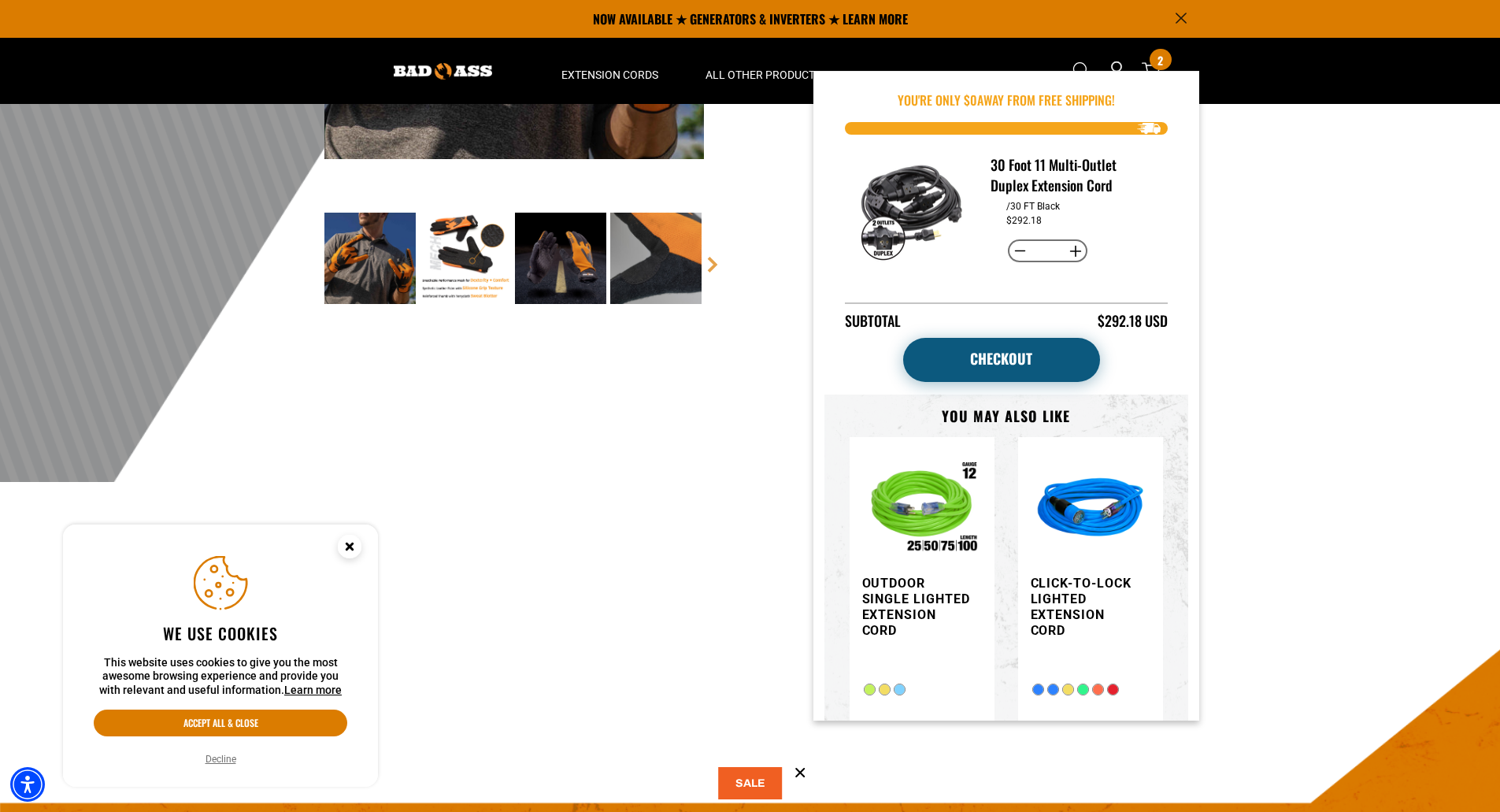
click at [1011, 360] on link "Checkout" at bounding box center [1002, 360] width 197 height 44
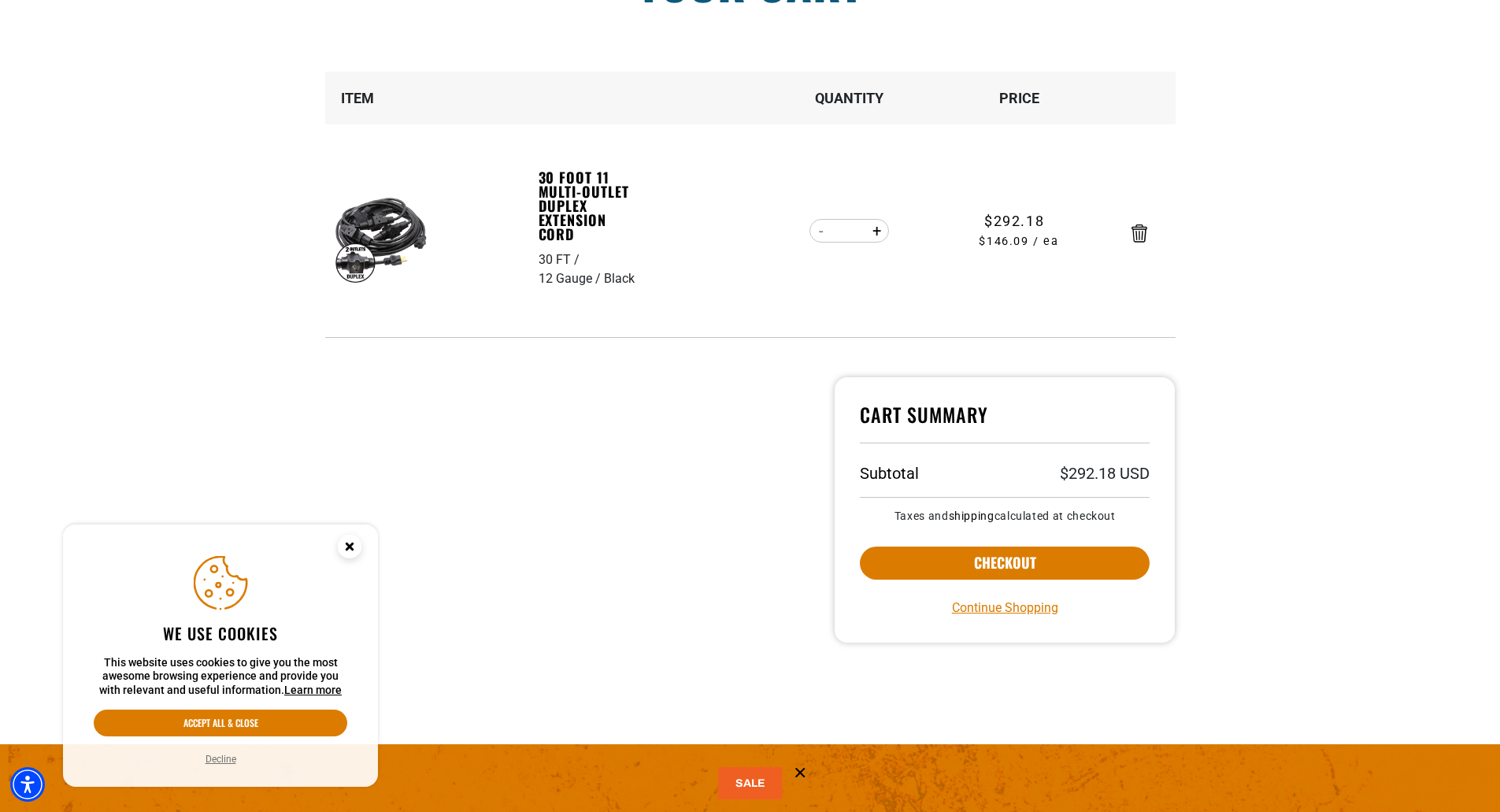
scroll to position [236, 0]
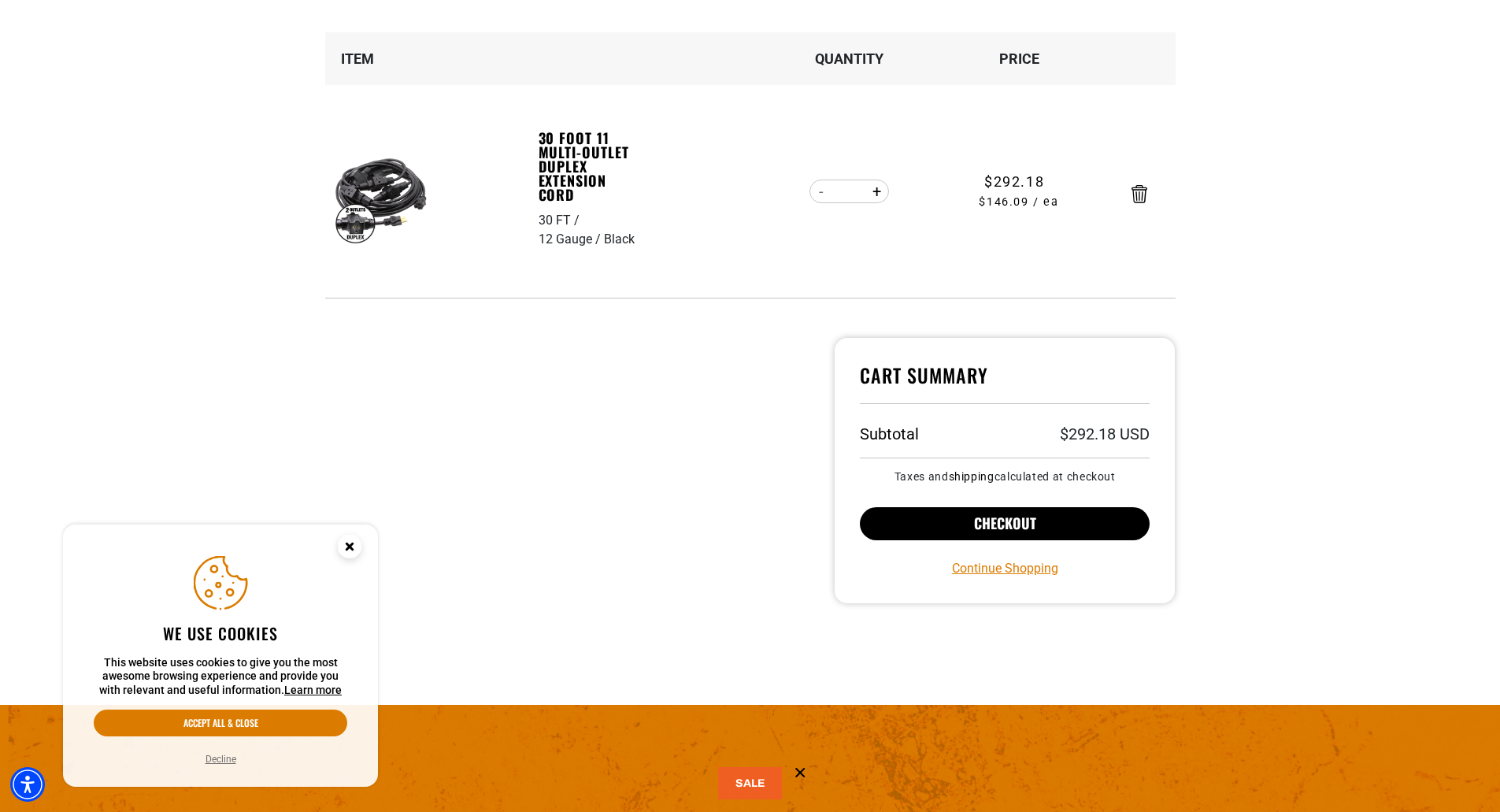
click at [1011, 521] on button "Checkout" at bounding box center [1005, 524] width 291 height 33
